Goal: Obtain resource: Download file/media

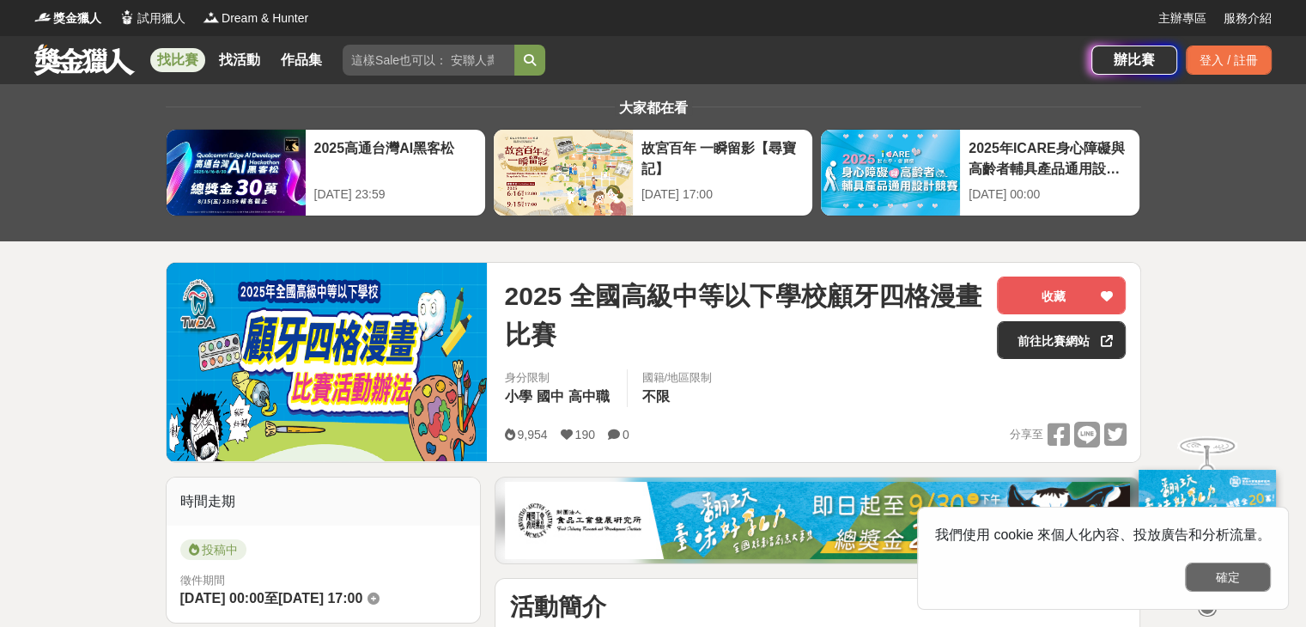
click at [1205, 583] on button "確定" at bounding box center [1228, 576] width 86 height 29
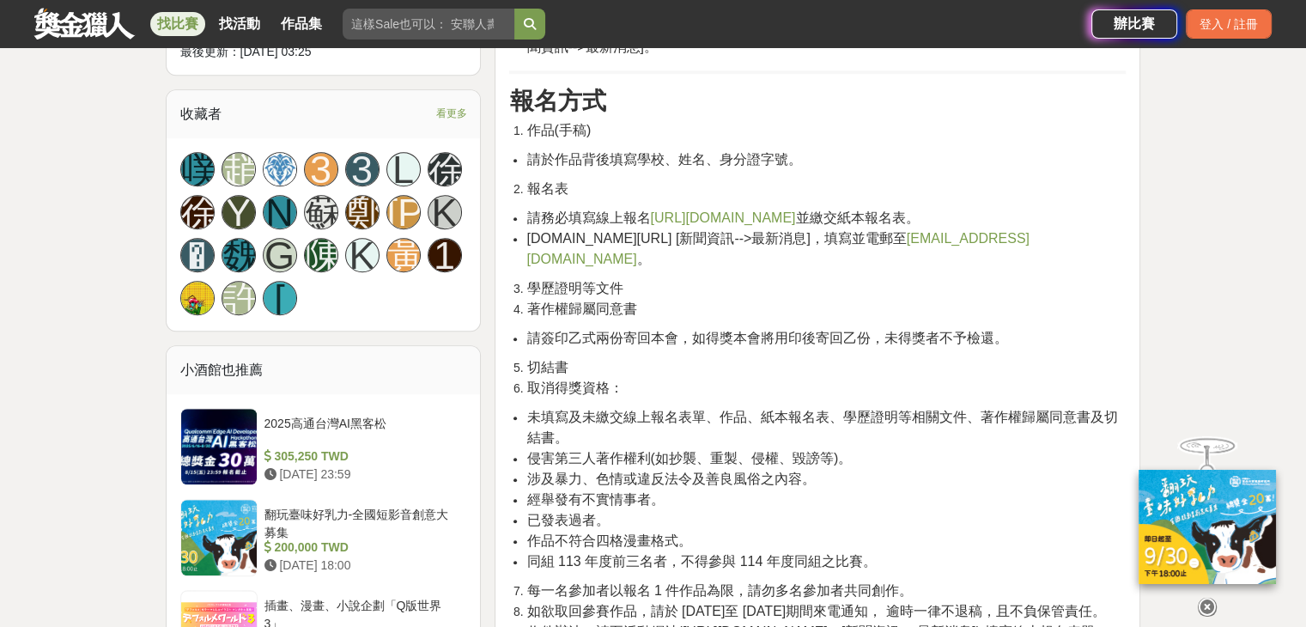
scroll to position [1116, 0]
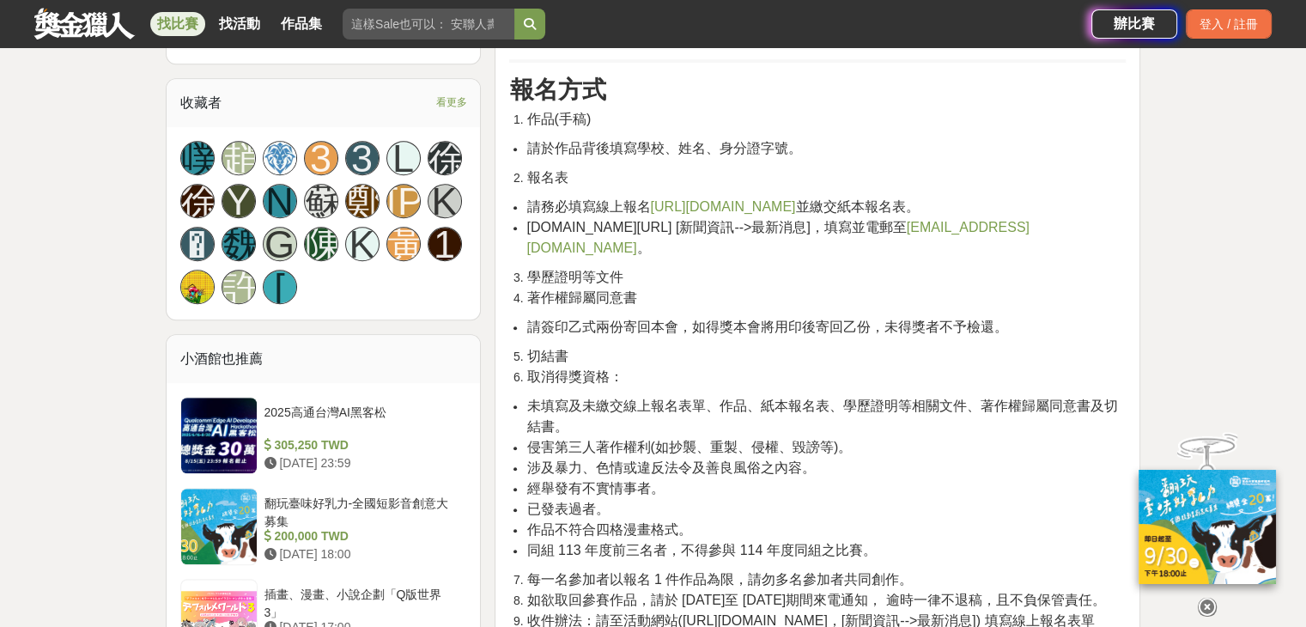
click at [738, 199] on link "https://forms.gle/6Tbqeq7PWSFLXpCC7" at bounding box center [722, 206] width 145 height 15
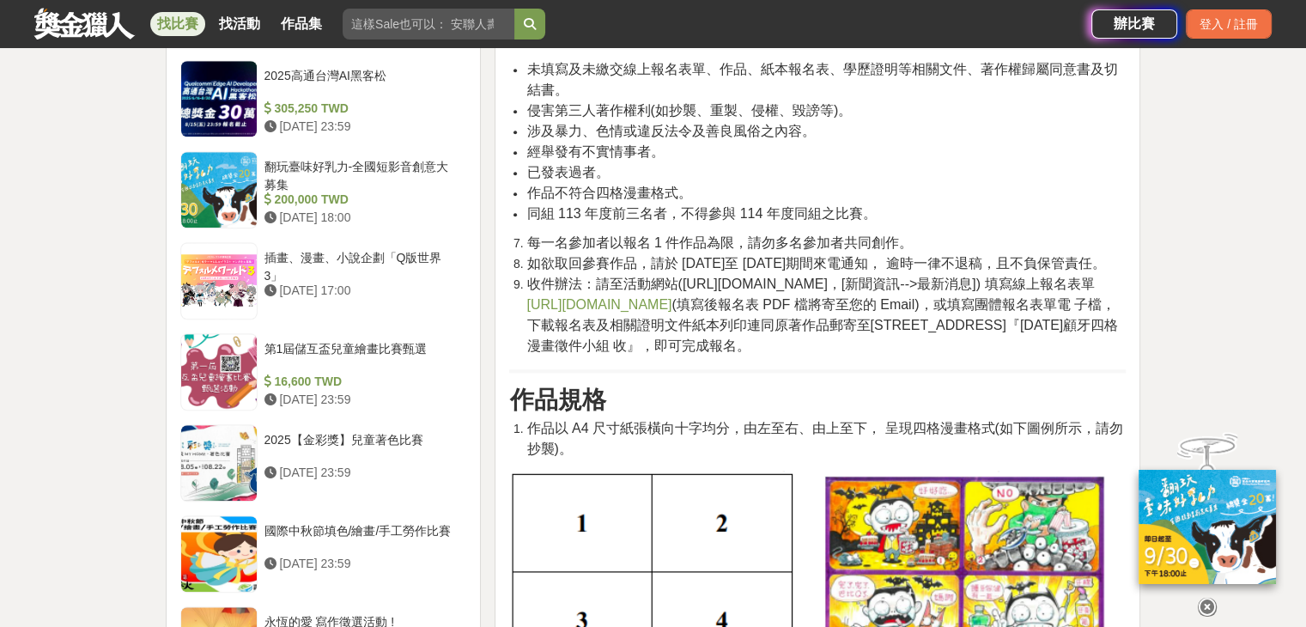
scroll to position [1459, 0]
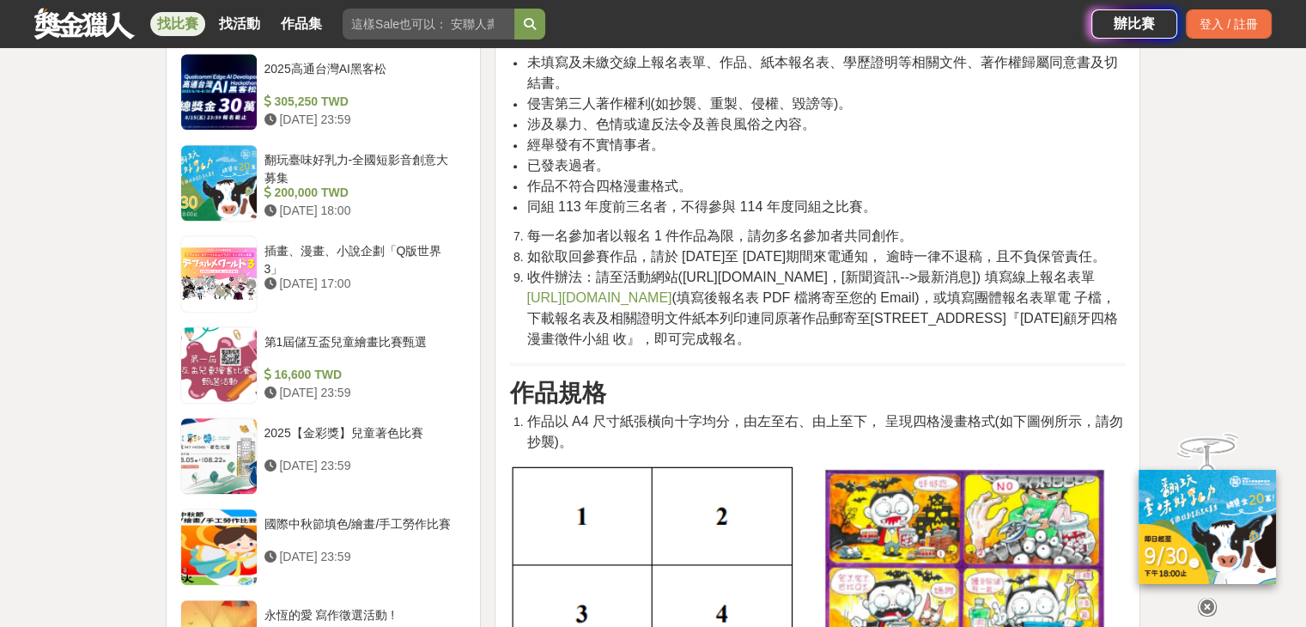
click at [671, 294] on span "https://forms.gle/6Tbqeq7PWSFLXpCC7" at bounding box center [598, 297] width 145 height 15
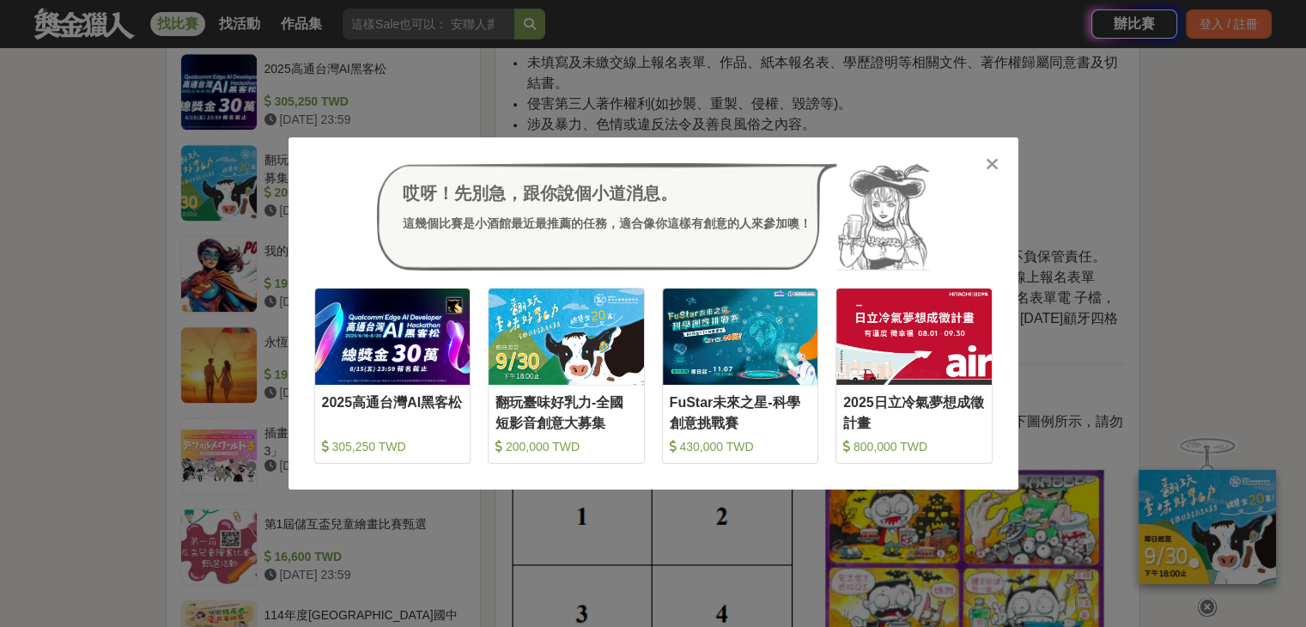
click at [992, 166] on icon at bounding box center [991, 163] width 13 height 17
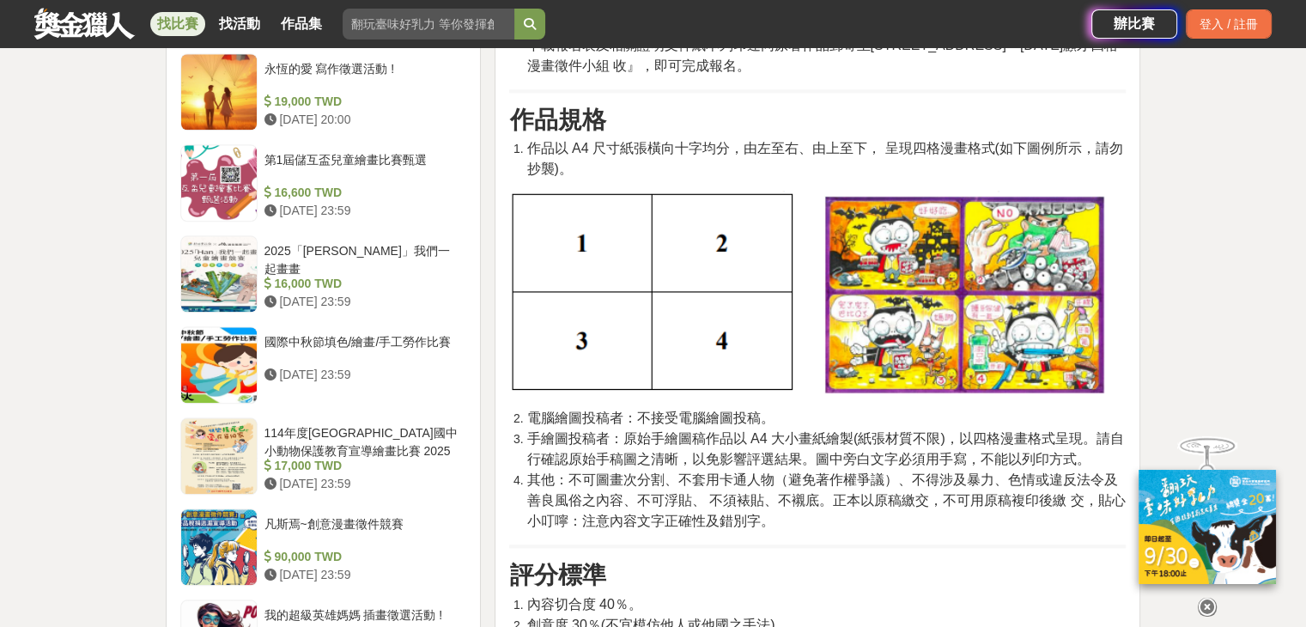
scroll to position [1717, 0]
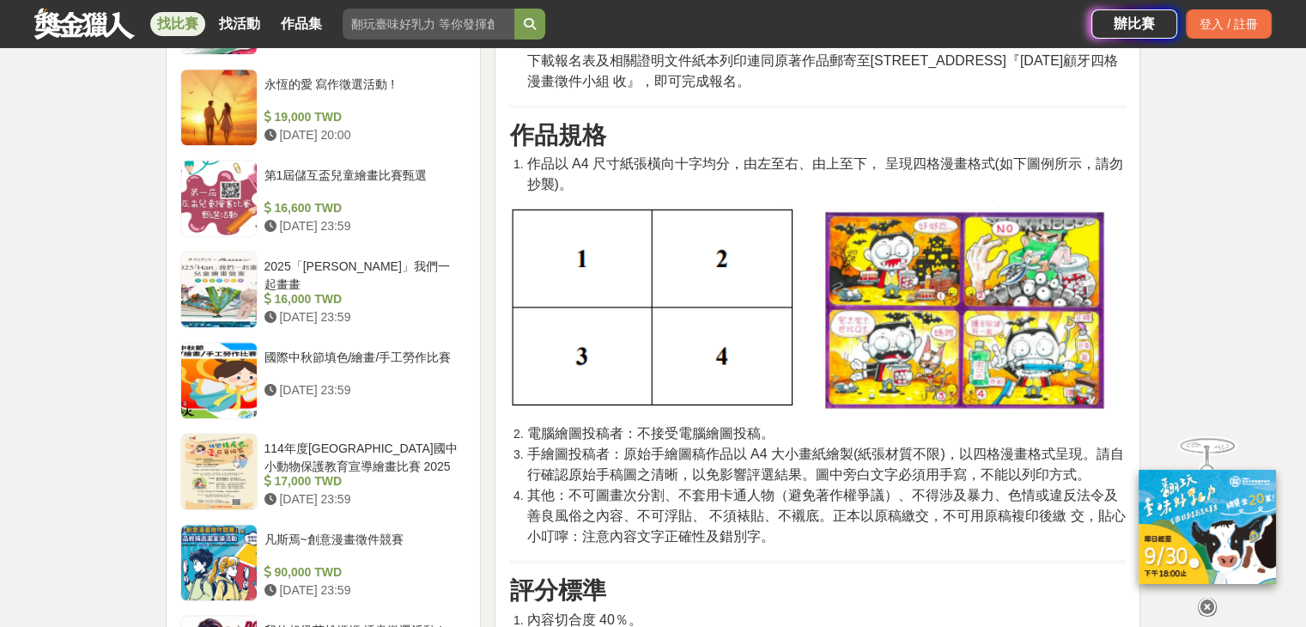
click at [905, 293] on img at bounding box center [808, 309] width 598 height 207
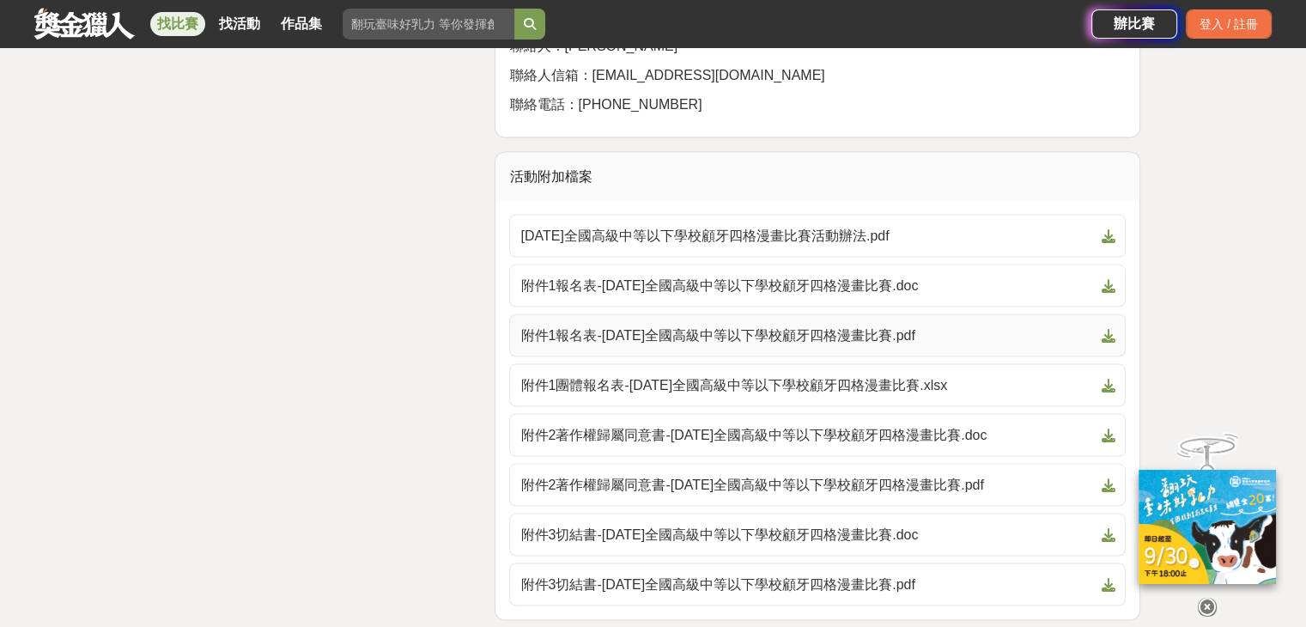
scroll to position [3262, 0]
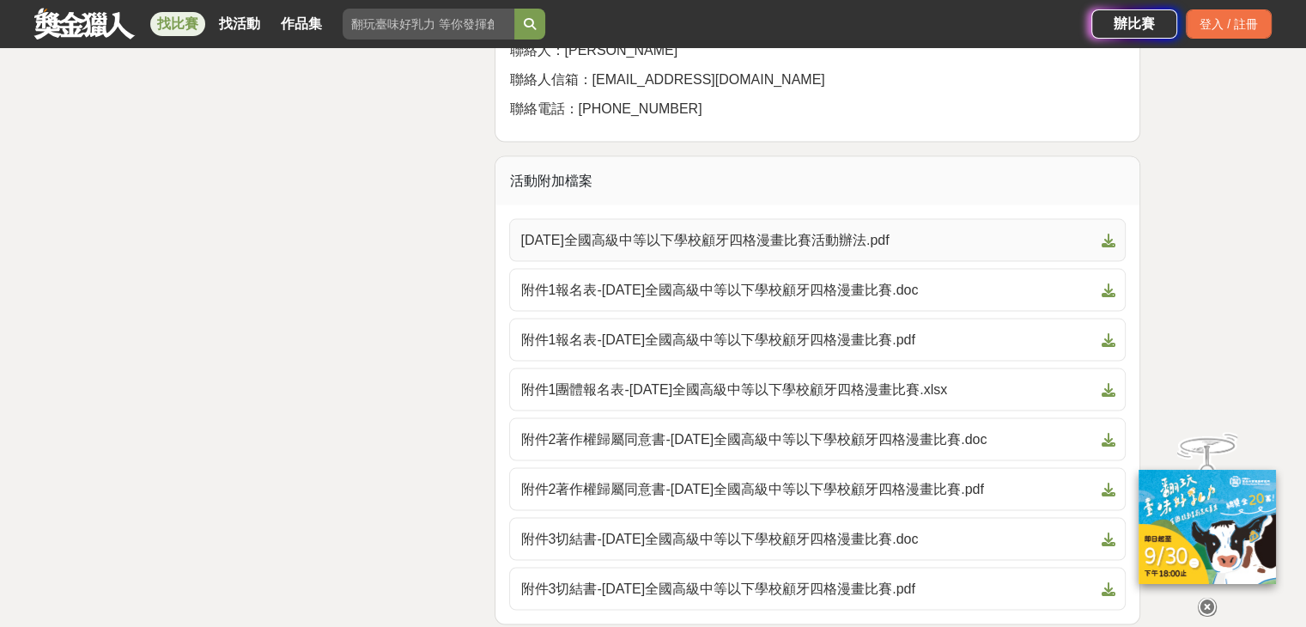
click at [797, 229] on span "2025年全國高級中等以下學校顧牙四格漫畫比賽活動辦法.pdf" at bounding box center [806, 239] width 573 height 21
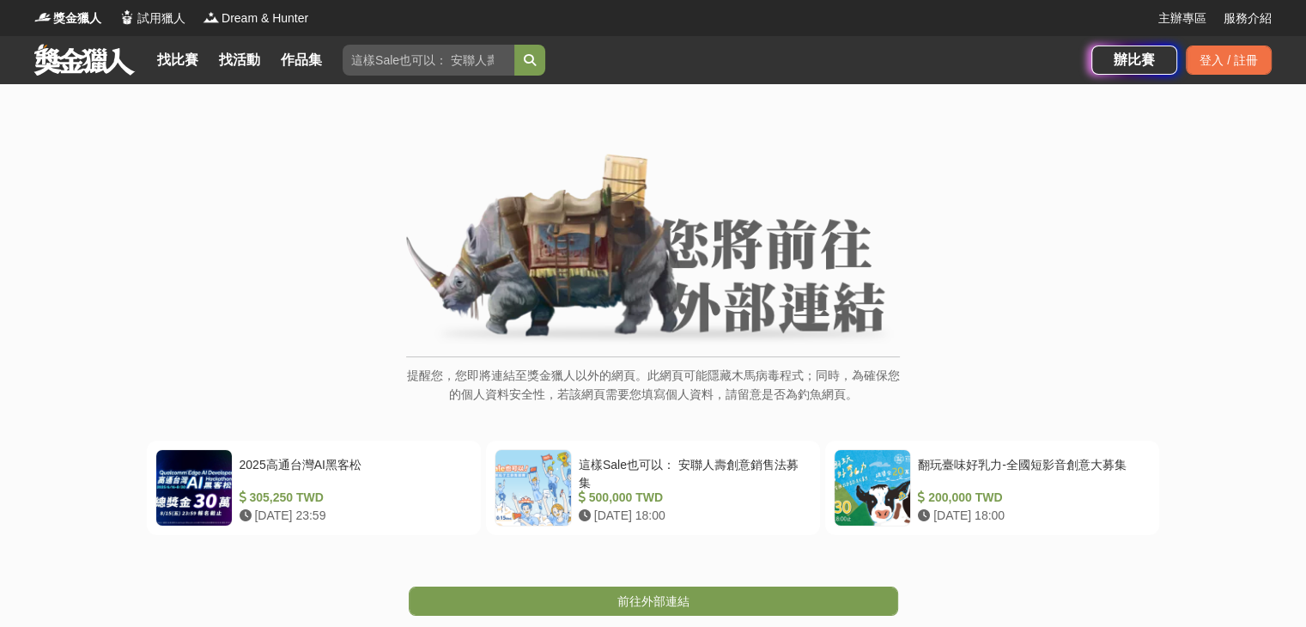
click at [743, 314] on img at bounding box center [653, 251] width 494 height 194
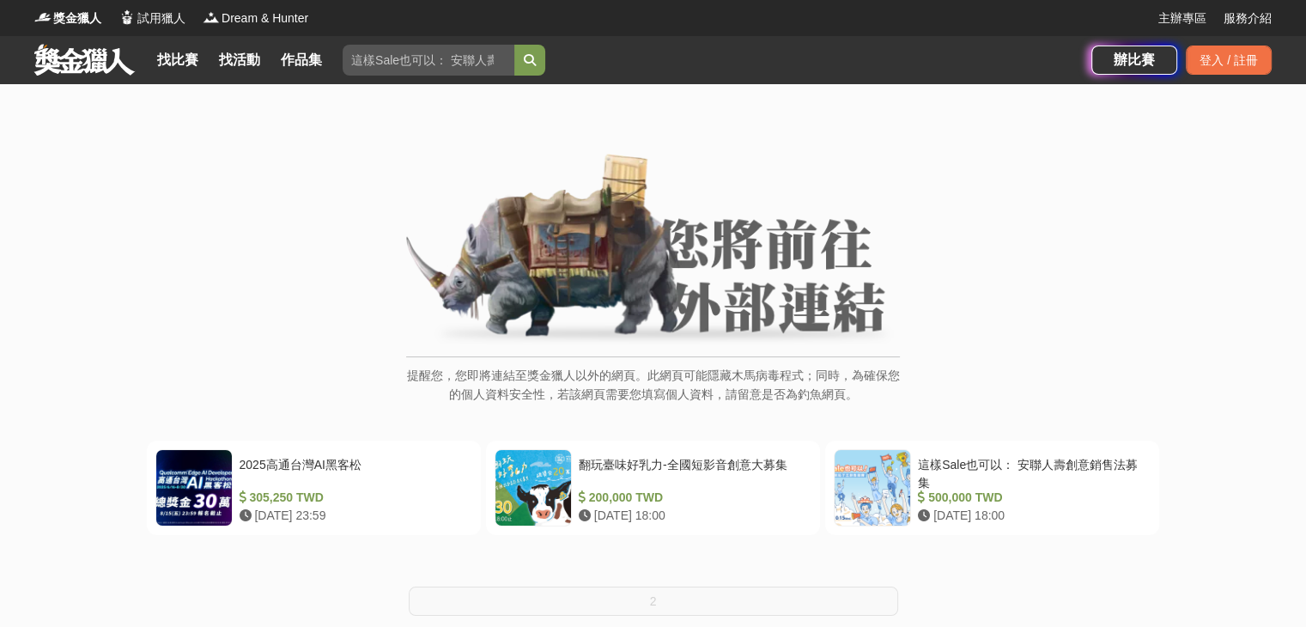
click at [680, 302] on img at bounding box center [653, 251] width 494 height 194
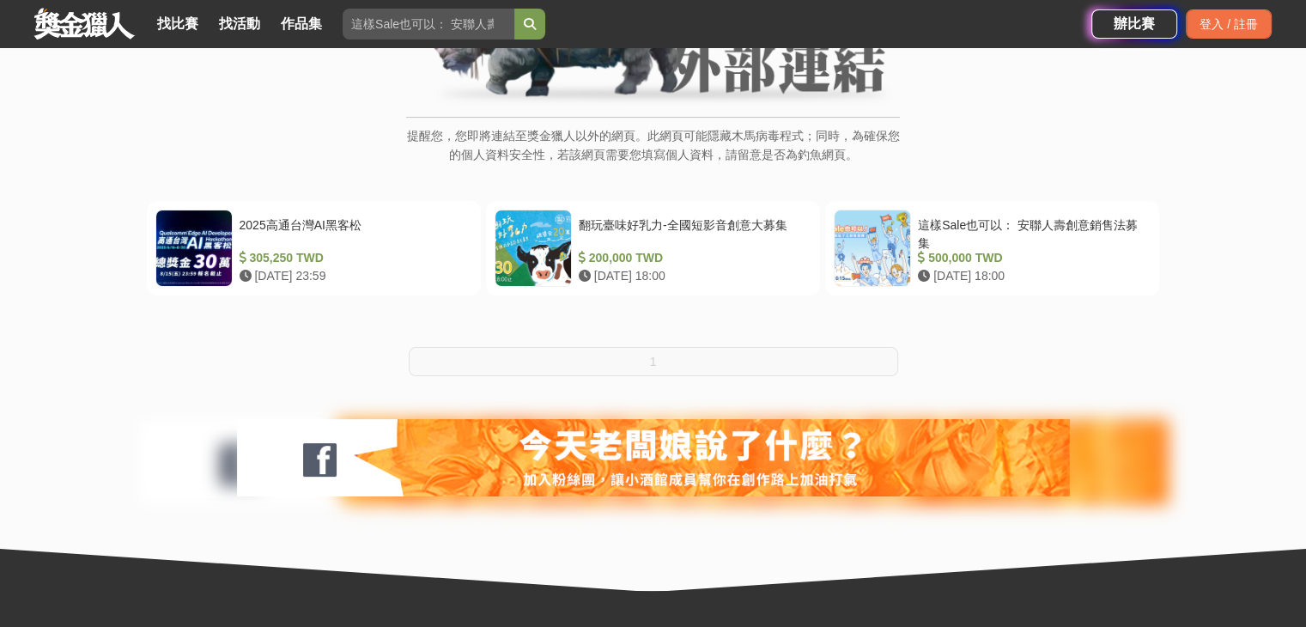
scroll to position [258, 0]
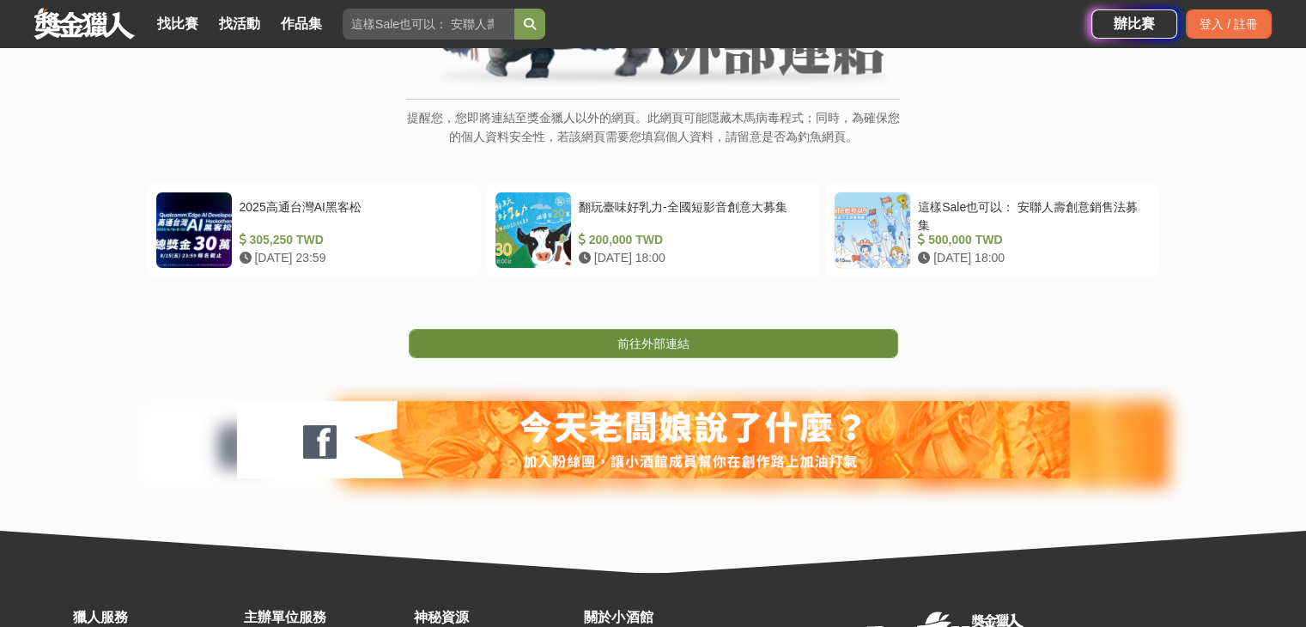
click at [638, 350] on span "前往外部連結" at bounding box center [653, 344] width 72 height 14
